Goal: Check status: Check status

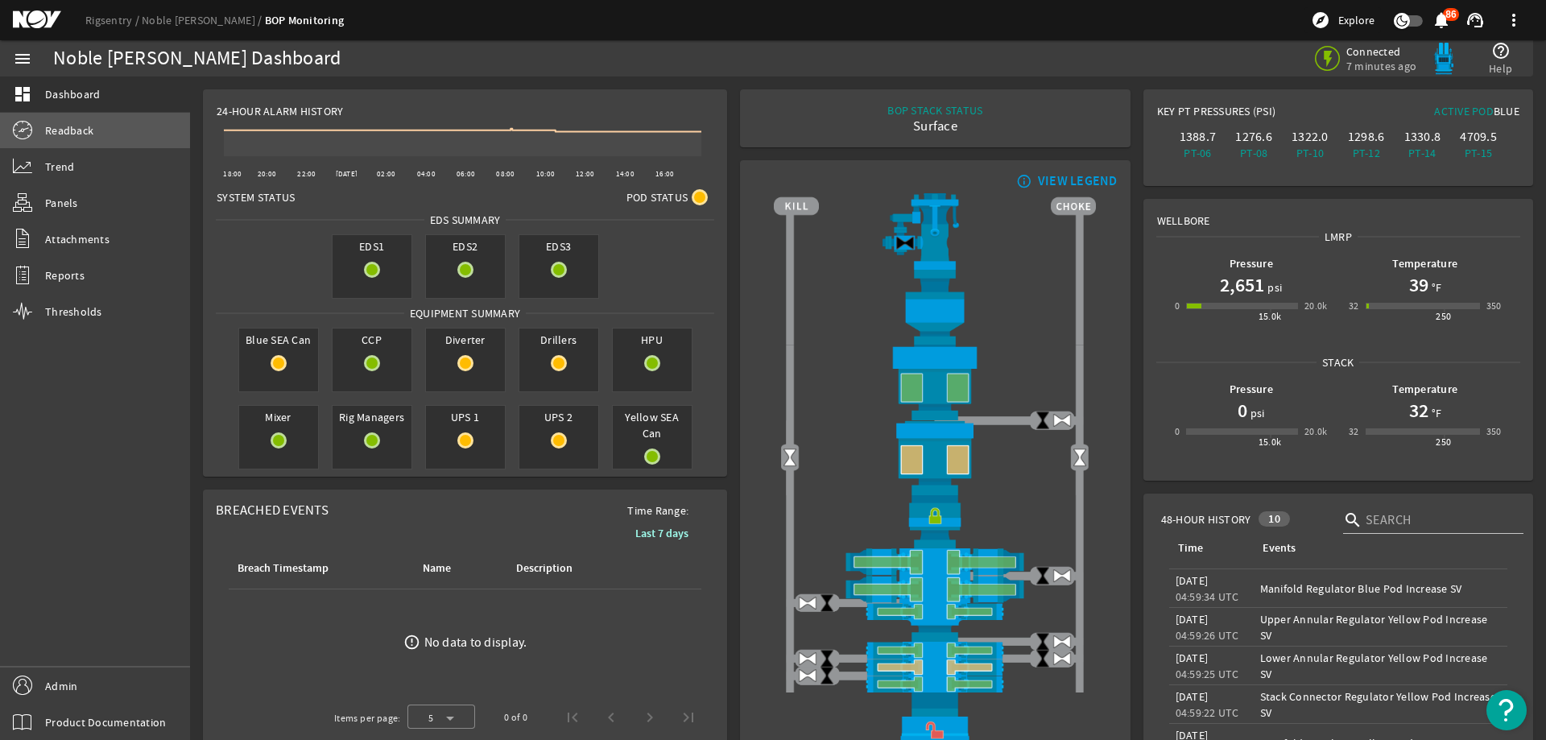
click at [84, 126] on span "Readback" at bounding box center [69, 130] width 48 height 16
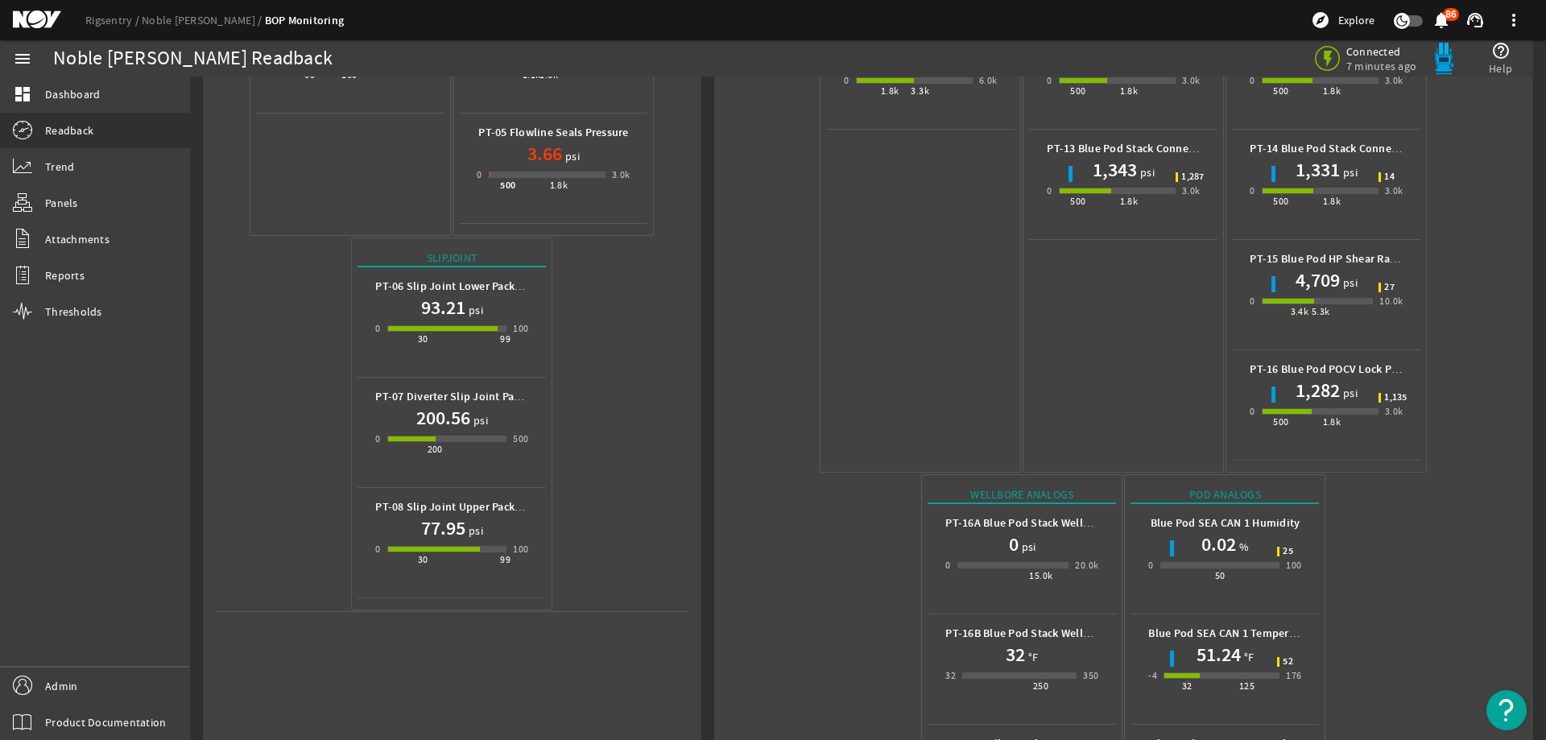
scroll to position [711, 0]
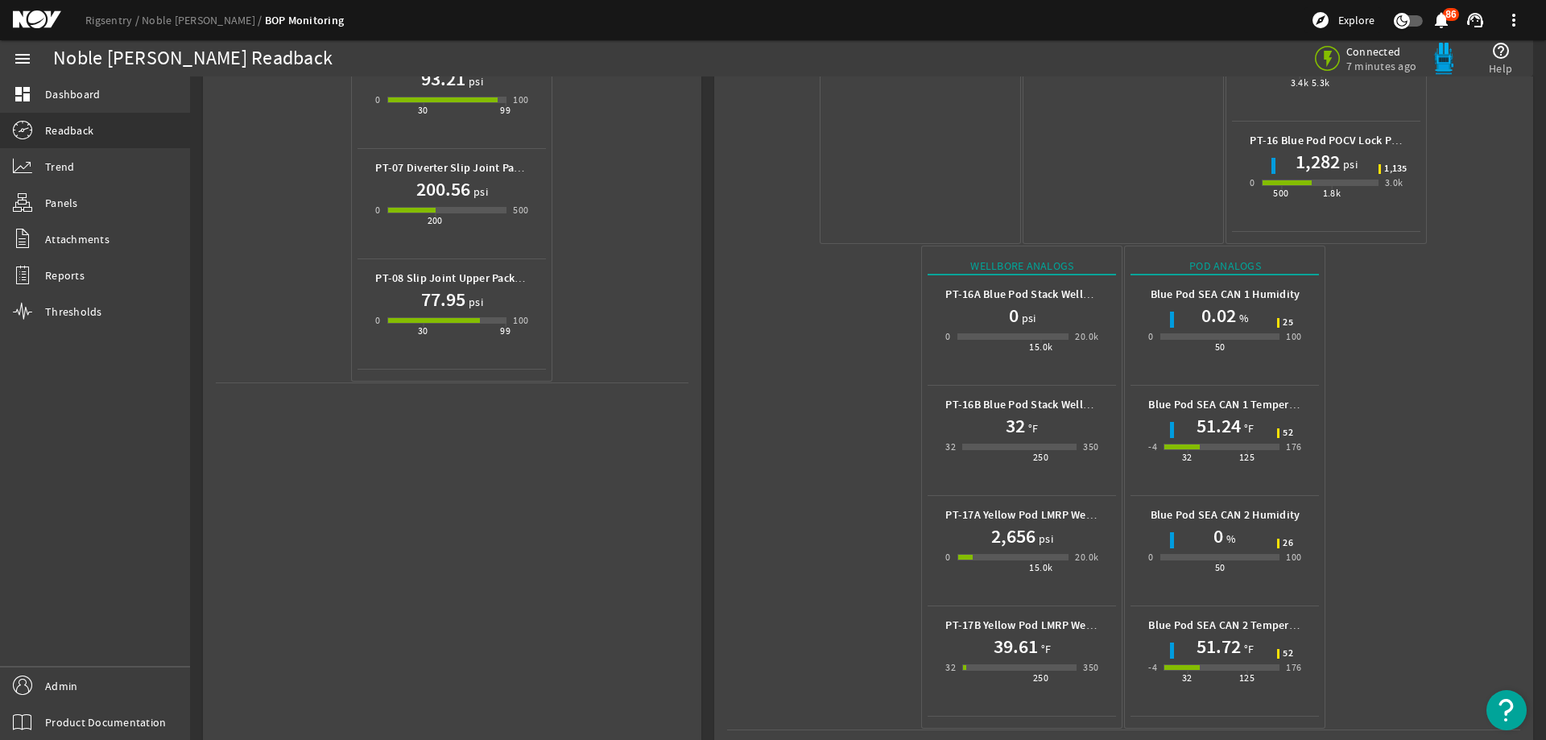
click at [44, 21] on mat-icon at bounding box center [49, 19] width 72 height 19
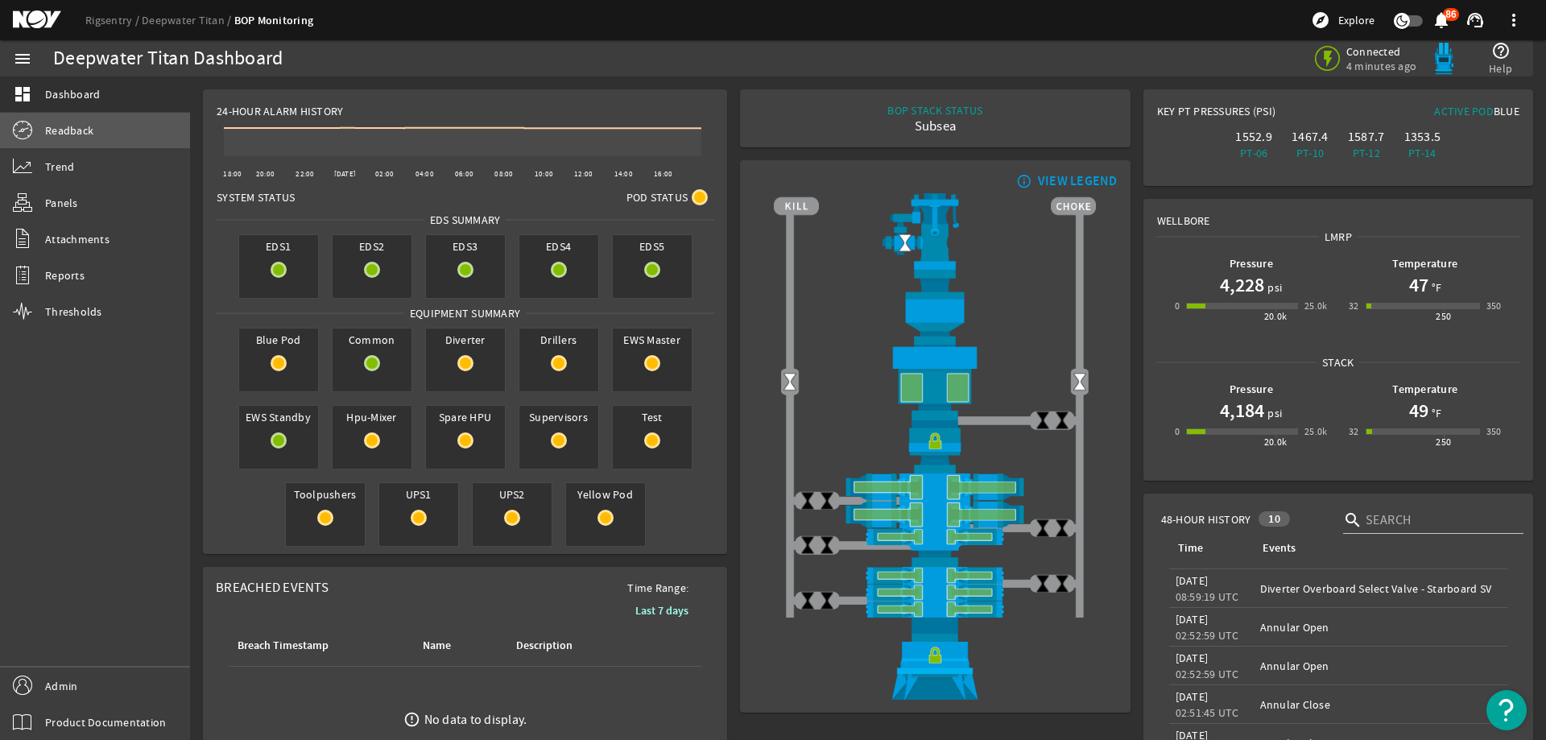
click at [110, 137] on link "Readback" at bounding box center [95, 130] width 190 height 35
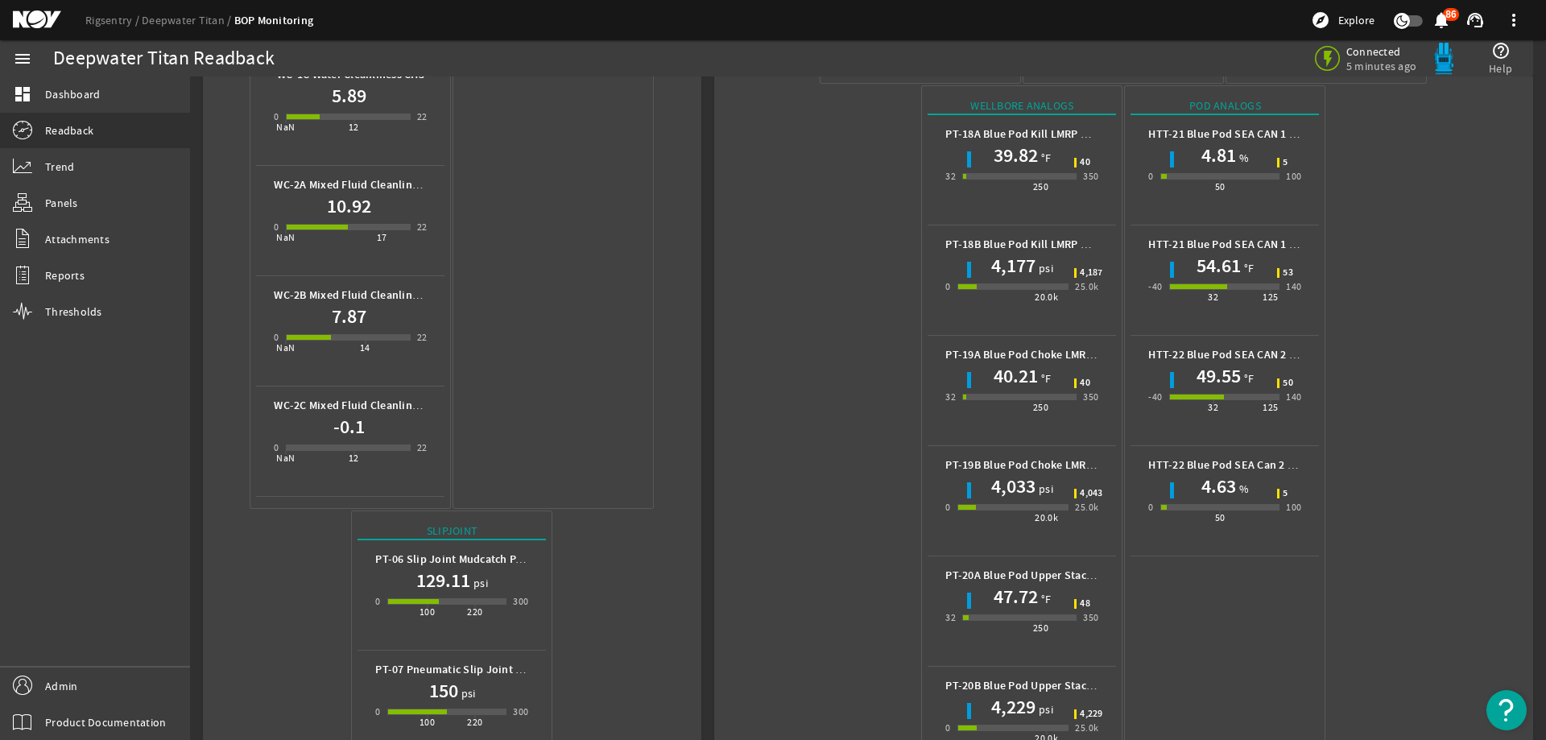
scroll to position [1208, 0]
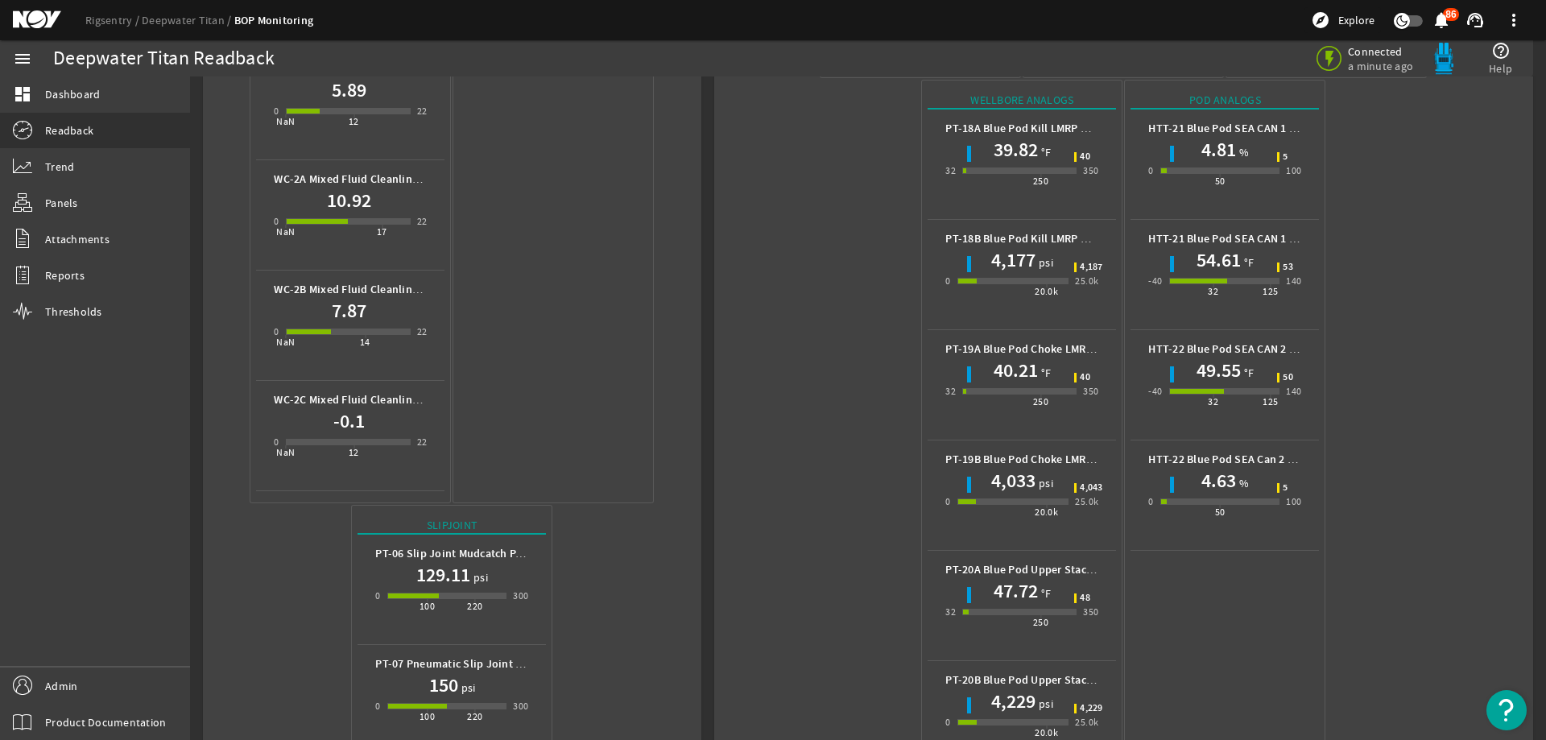
click at [47, 15] on mat-icon at bounding box center [49, 19] width 72 height 19
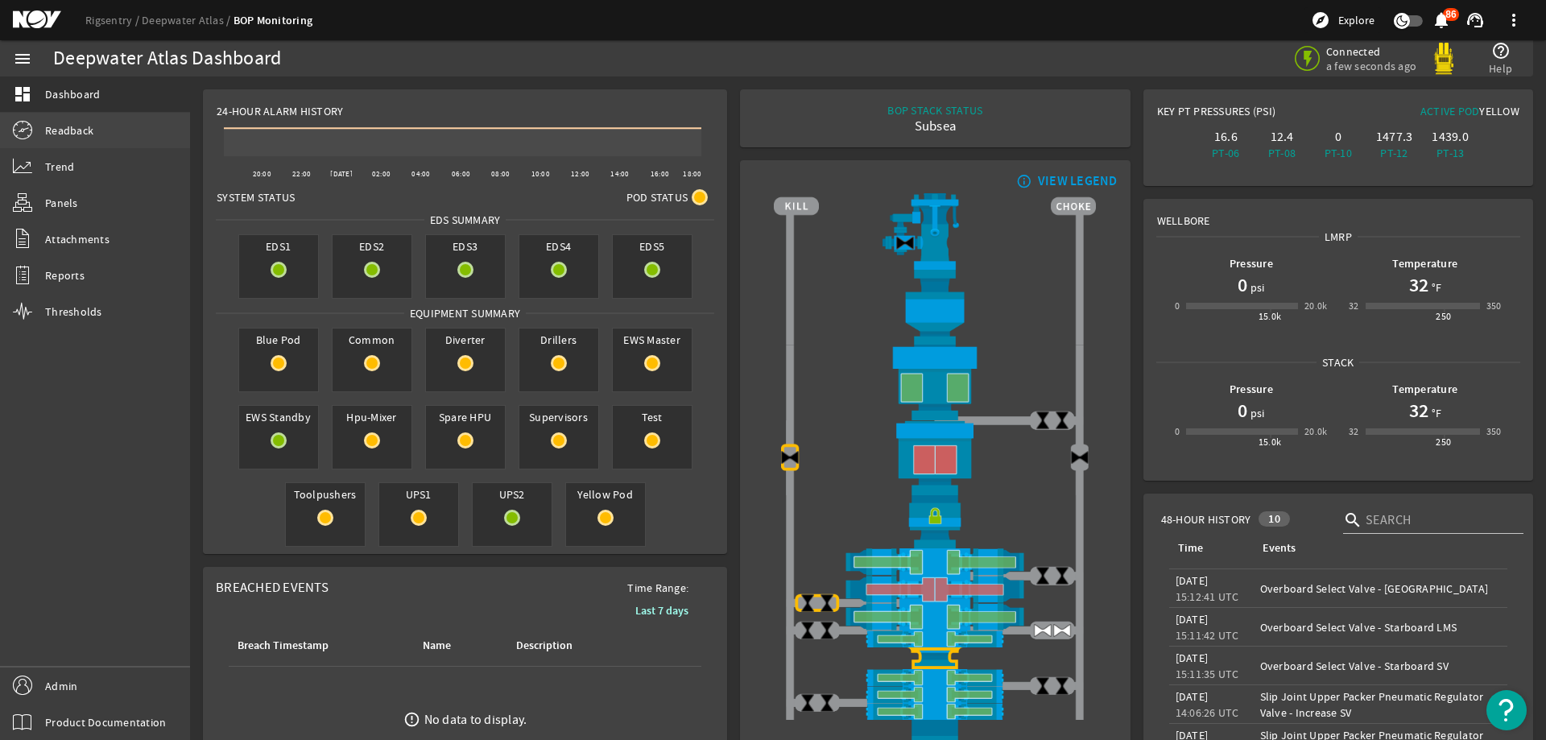
click at [74, 131] on span "Readback" at bounding box center [69, 130] width 48 height 16
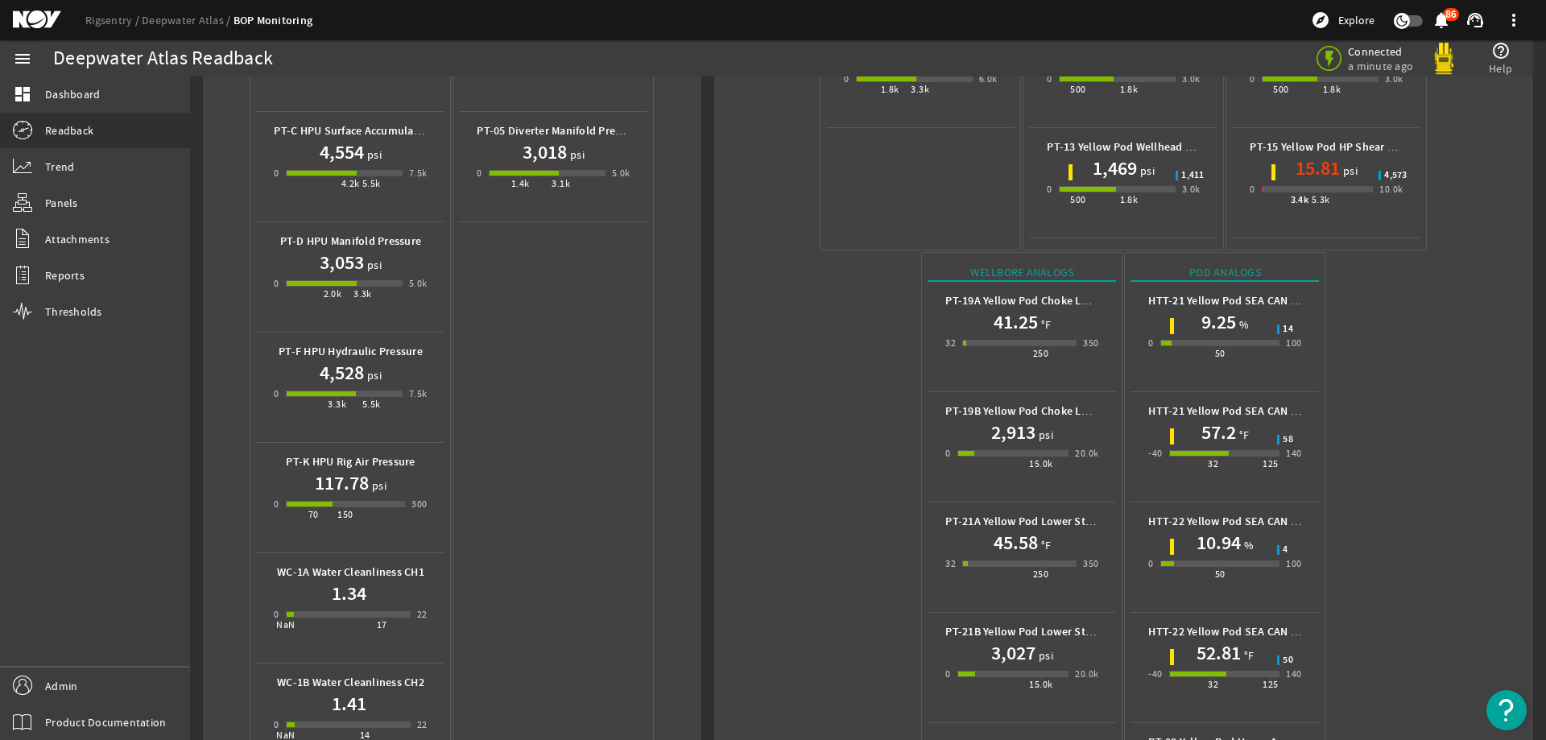
scroll to position [483, 0]
click at [32, 23] on mat-icon at bounding box center [49, 19] width 72 height 19
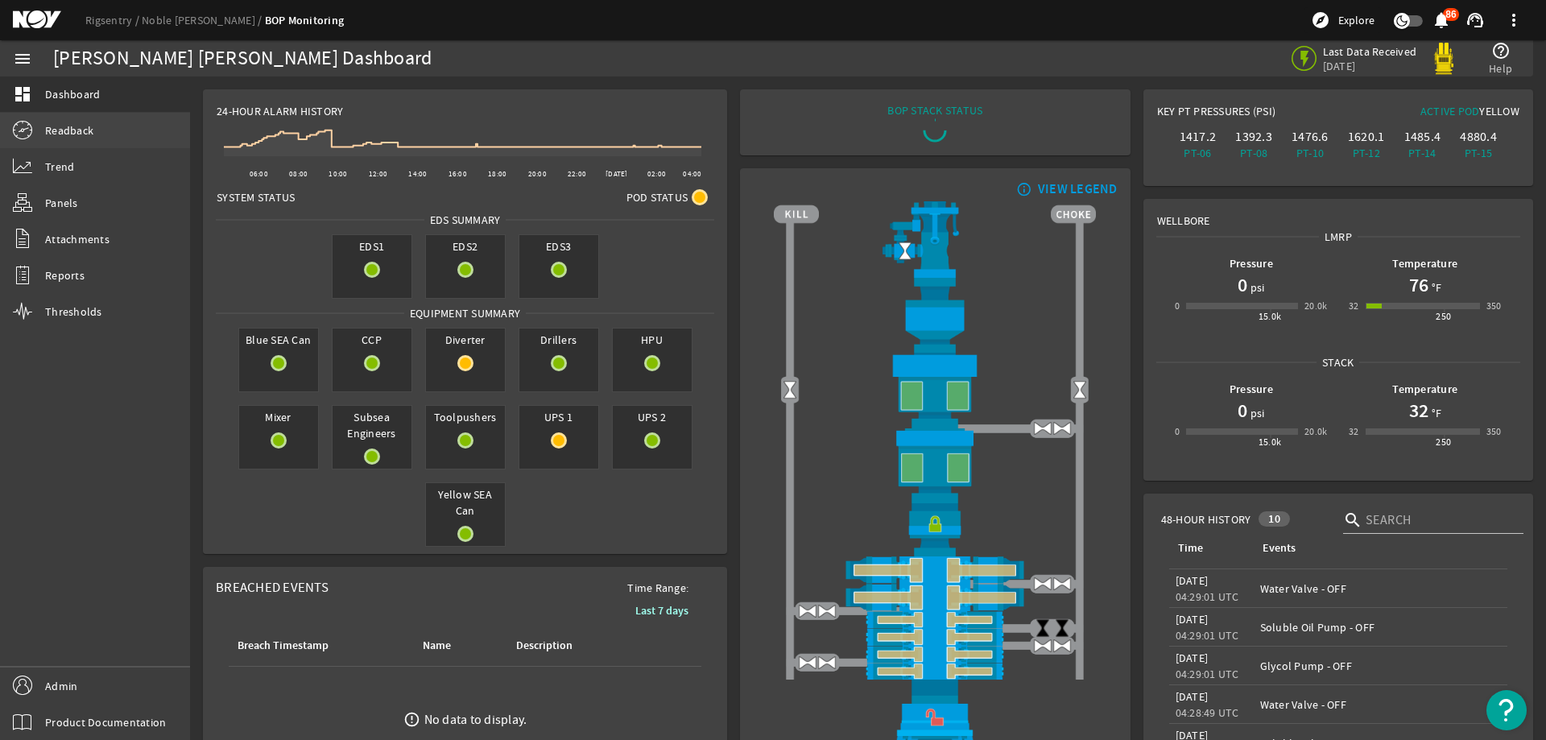
click at [75, 134] on span "Readback" at bounding box center [69, 130] width 48 height 16
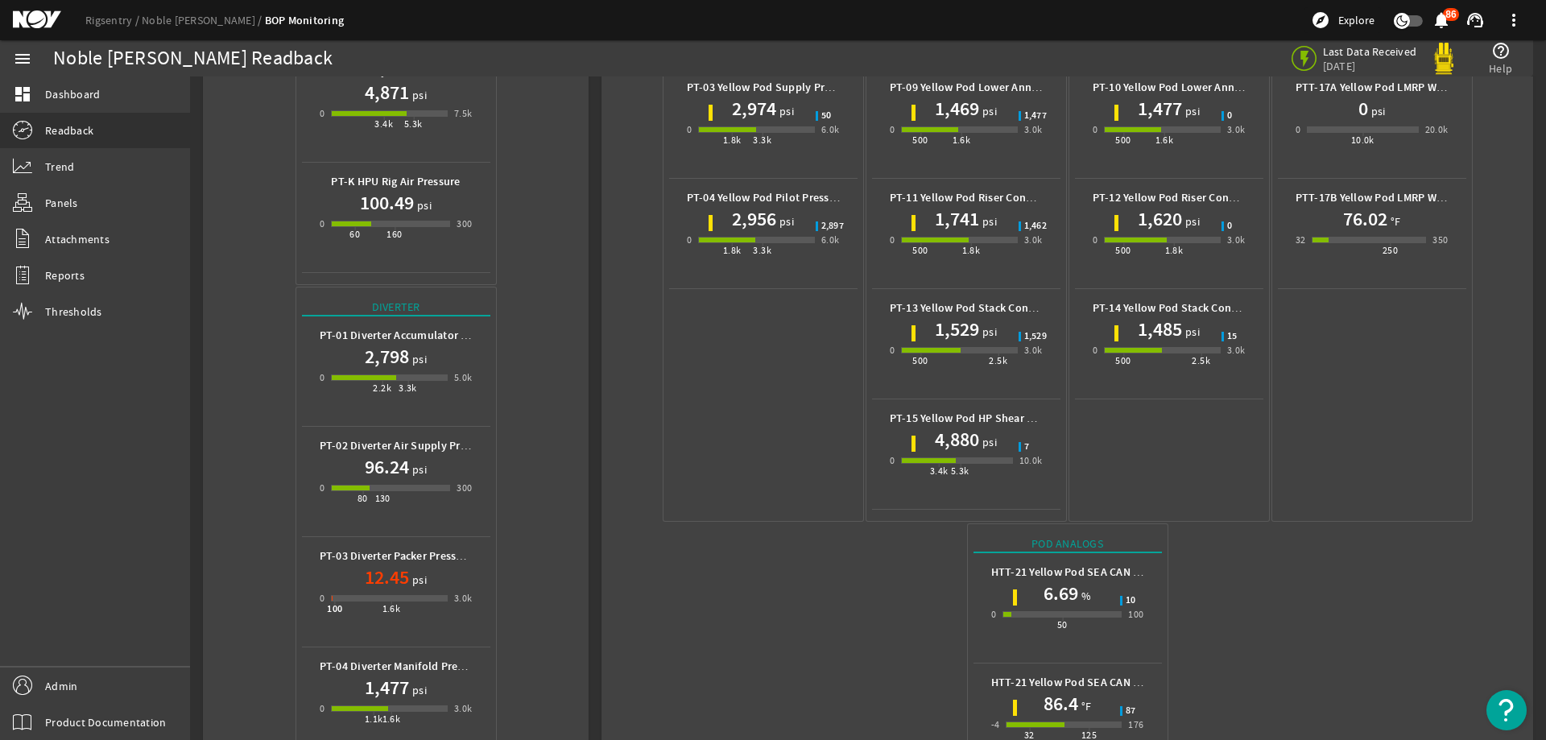
scroll to position [308, 0]
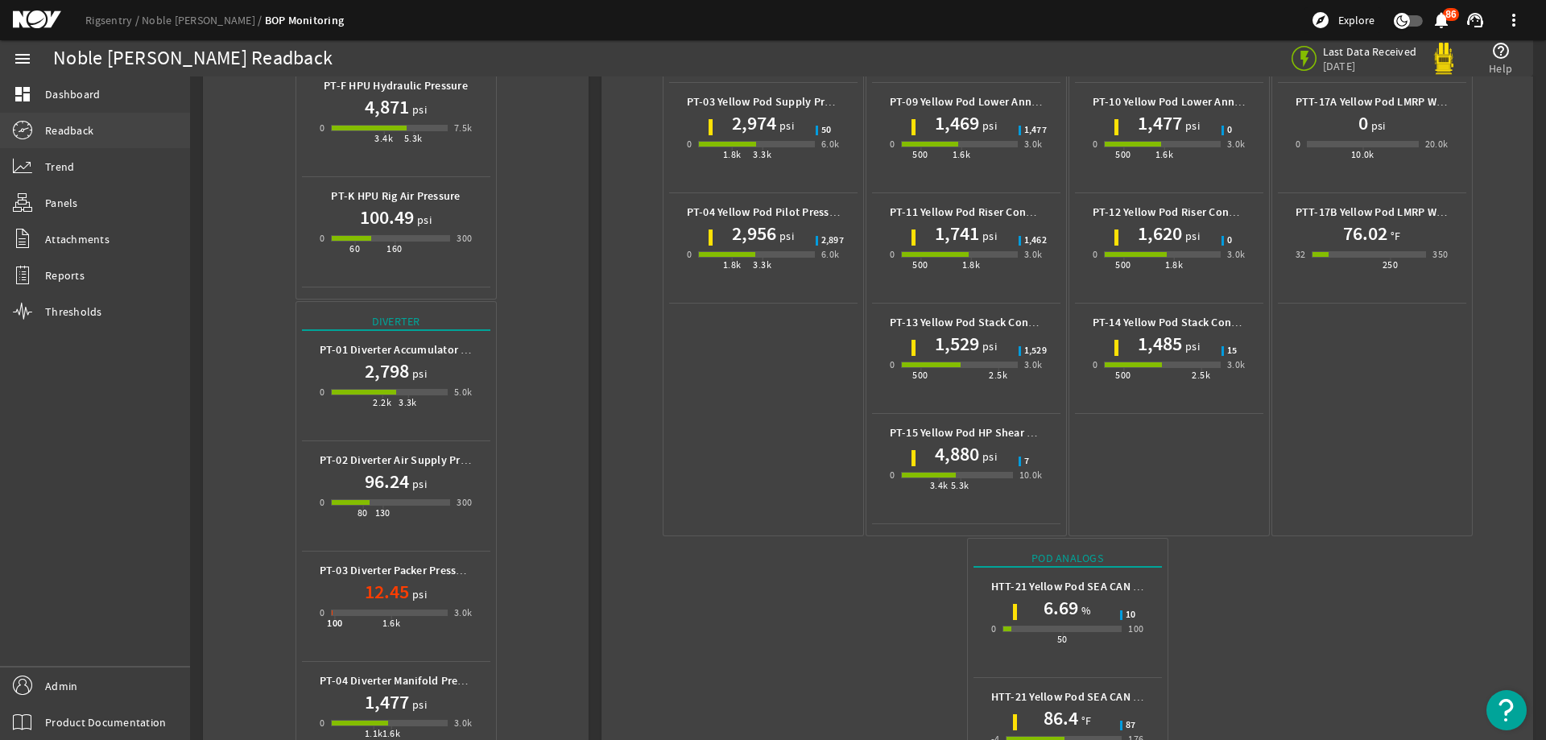
click at [114, 123] on link "Readback" at bounding box center [95, 130] width 190 height 35
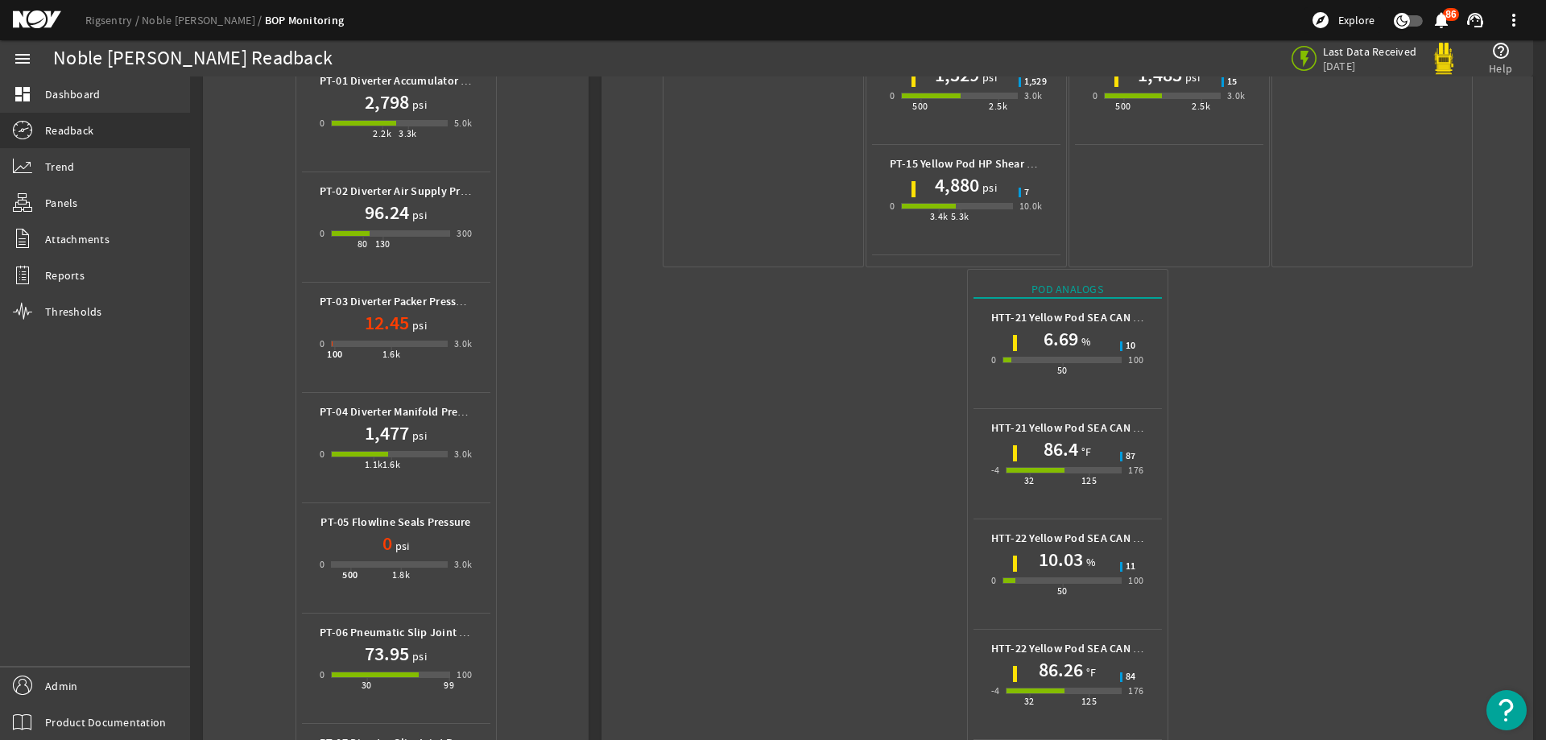
scroll to position [711, 0]
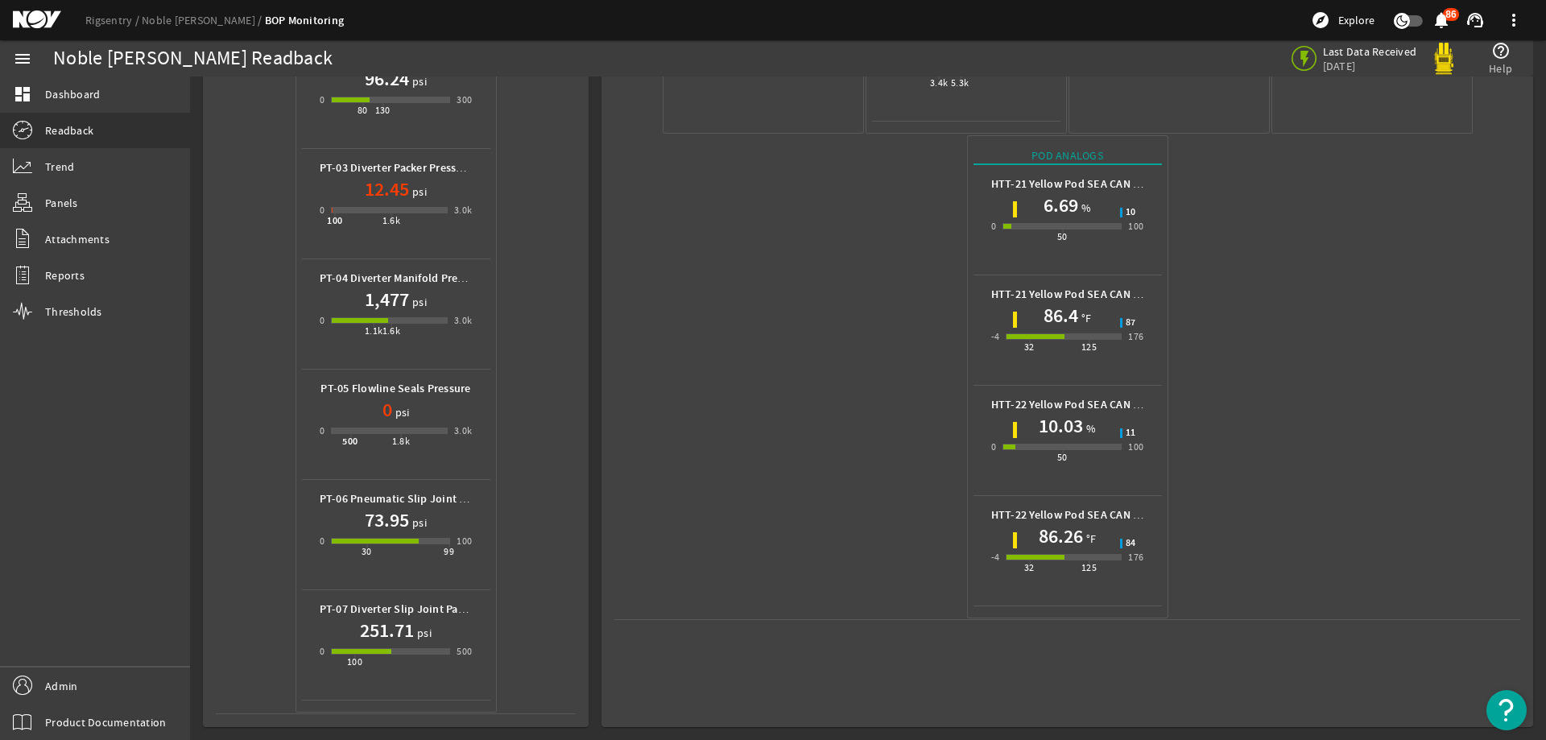
click at [29, 21] on mat-icon at bounding box center [49, 19] width 72 height 19
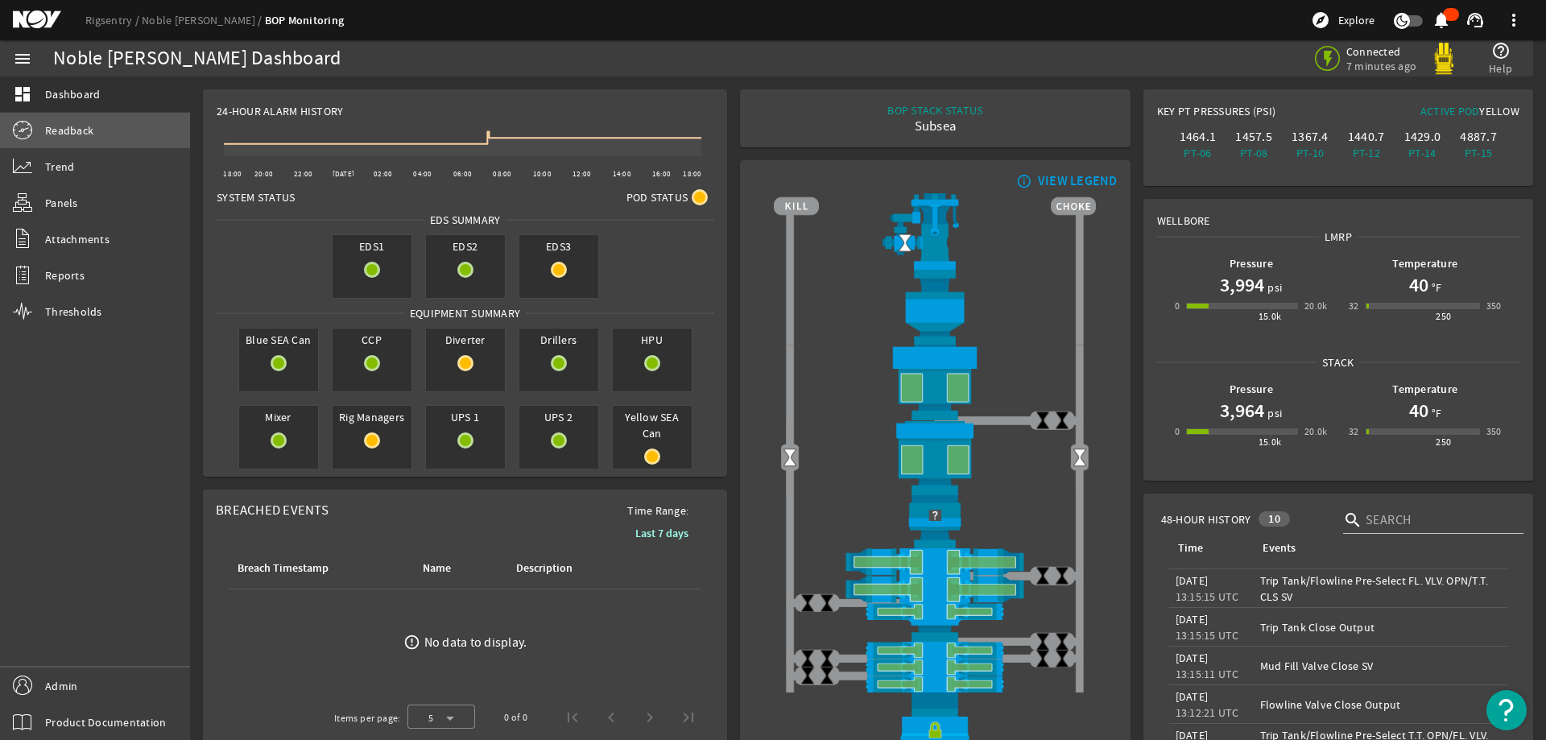
click at [153, 143] on link "Readback" at bounding box center [95, 130] width 190 height 35
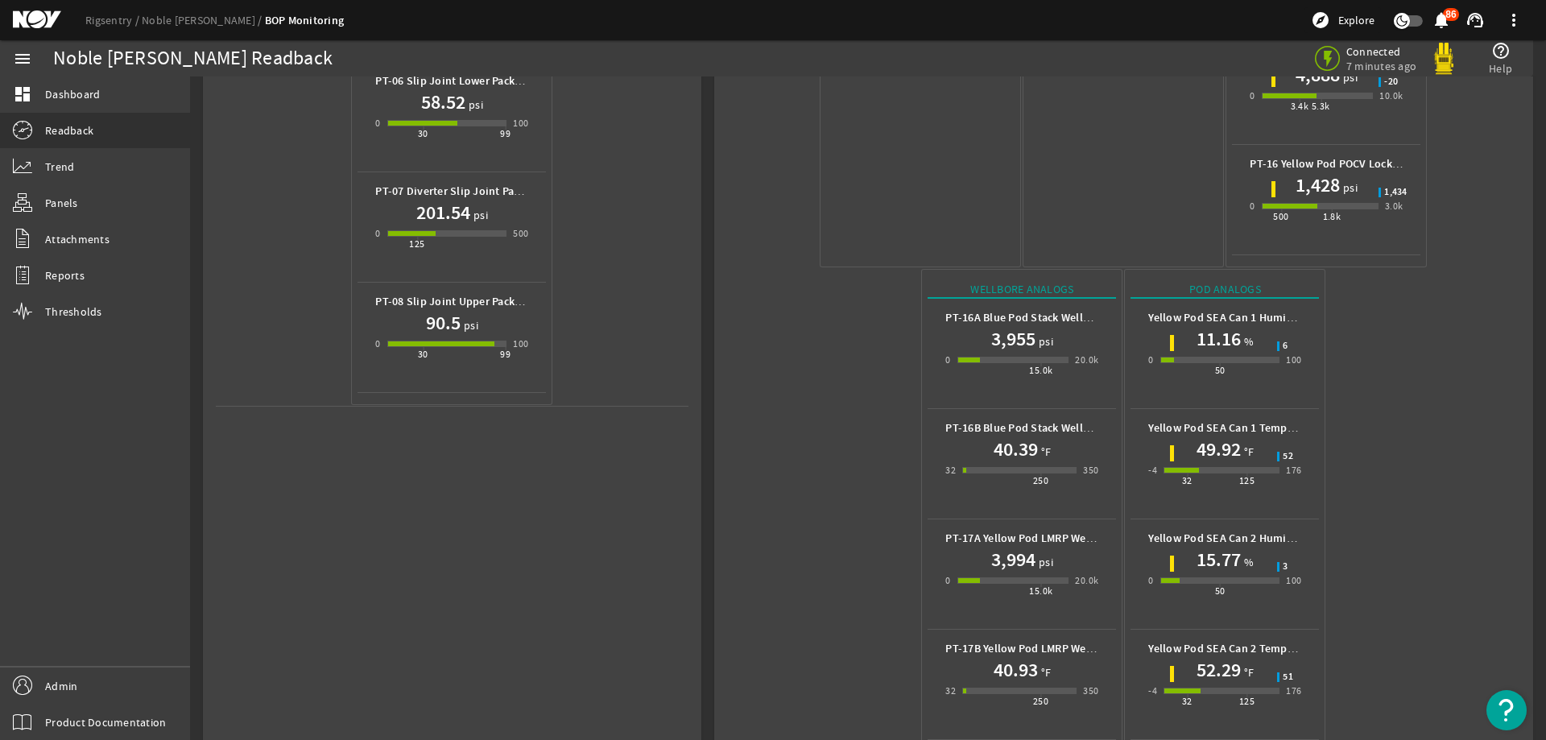
scroll to position [711, 0]
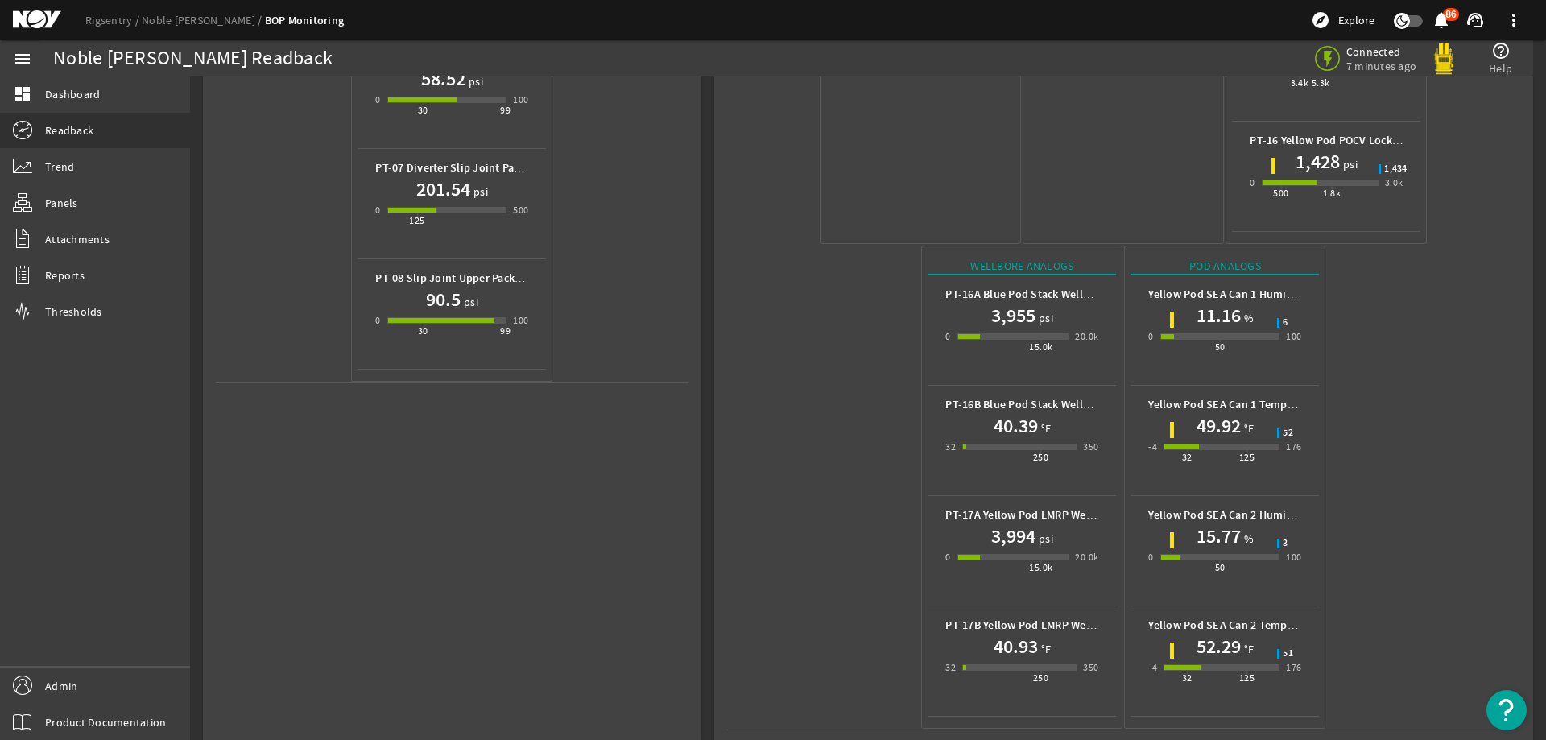
click at [29, 12] on mat-icon at bounding box center [49, 19] width 72 height 19
